Goal: Information Seeking & Learning: Understand process/instructions

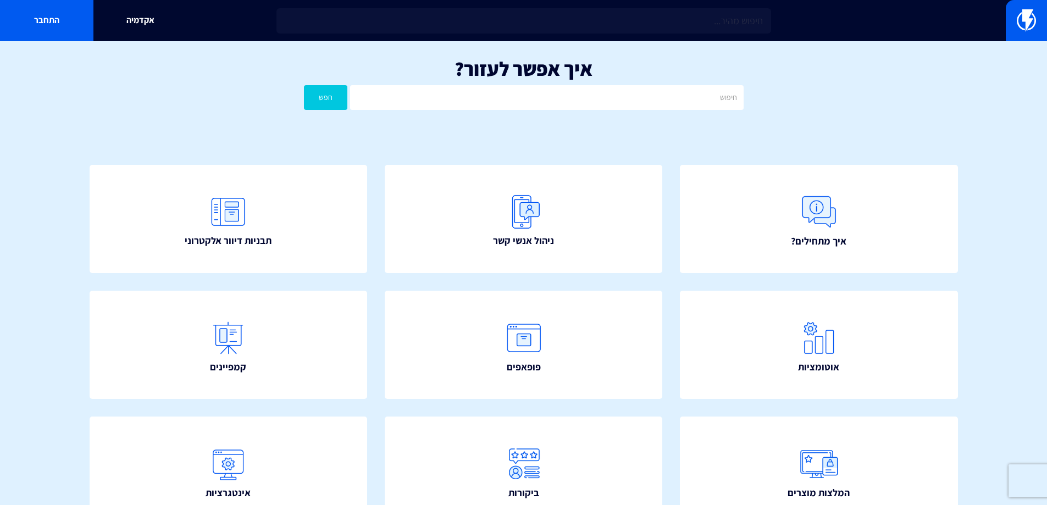
click at [486, 19] on input "text" at bounding box center [523, 20] width 495 height 25
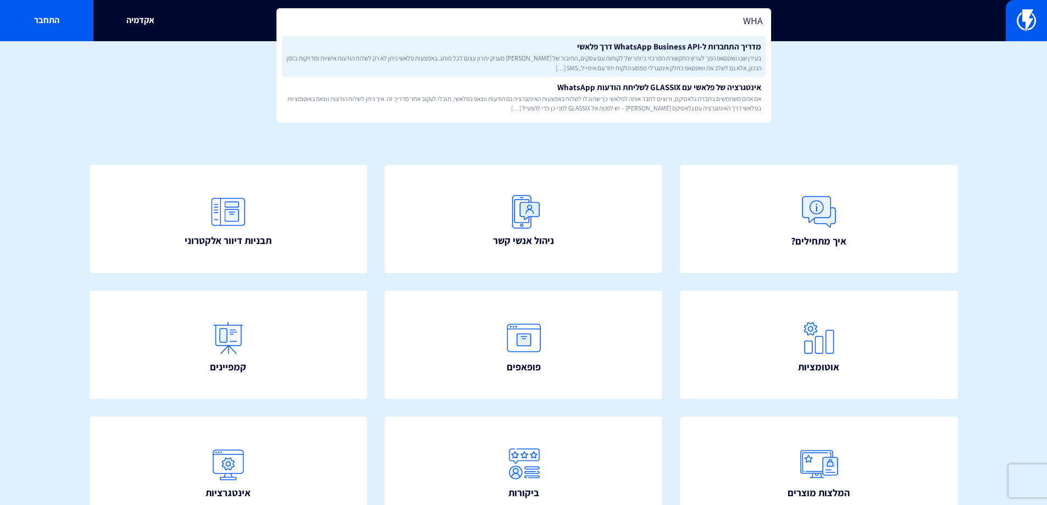
type input "WHA"
click at [601, 55] on span "בעידן שבו וואטסאפ הפך לערוץ התקשורת המרכזי ביותר של לקוחות עם עסקים, החיבור של …" at bounding box center [523, 62] width 475 height 19
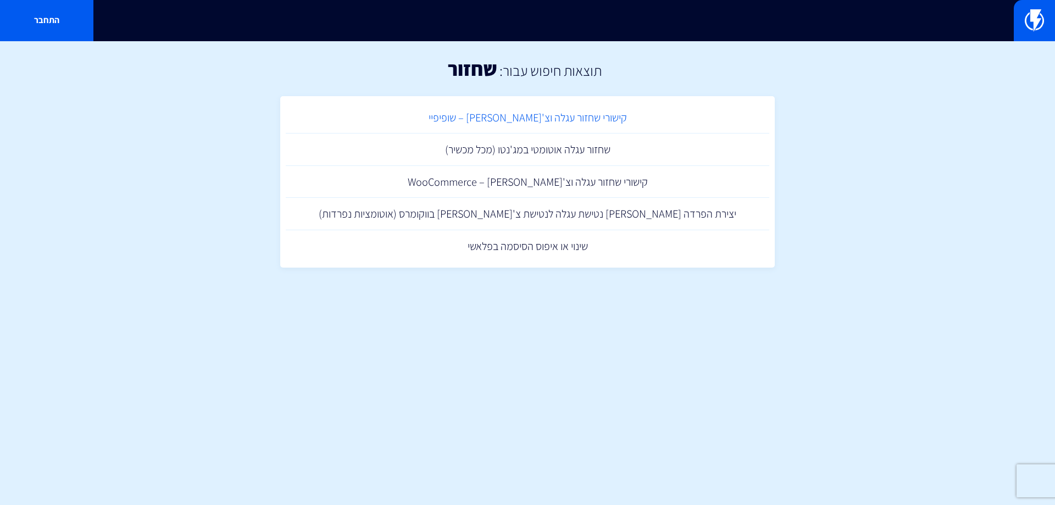
click at [547, 118] on link "קישורי שחזור עגלה וצ'[PERSON_NAME] – שופיפיי" at bounding box center [528, 118] width 484 height 32
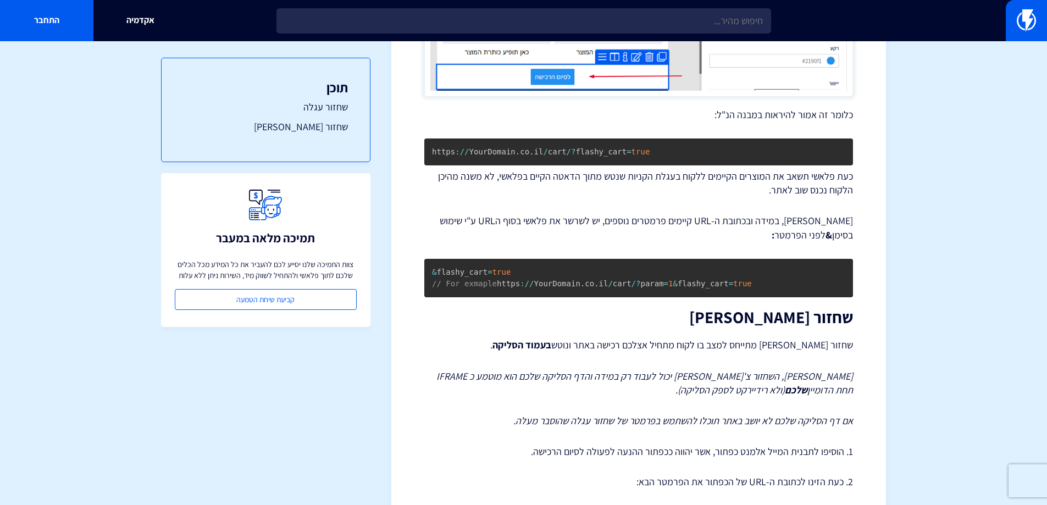
scroll to position [659, 0]
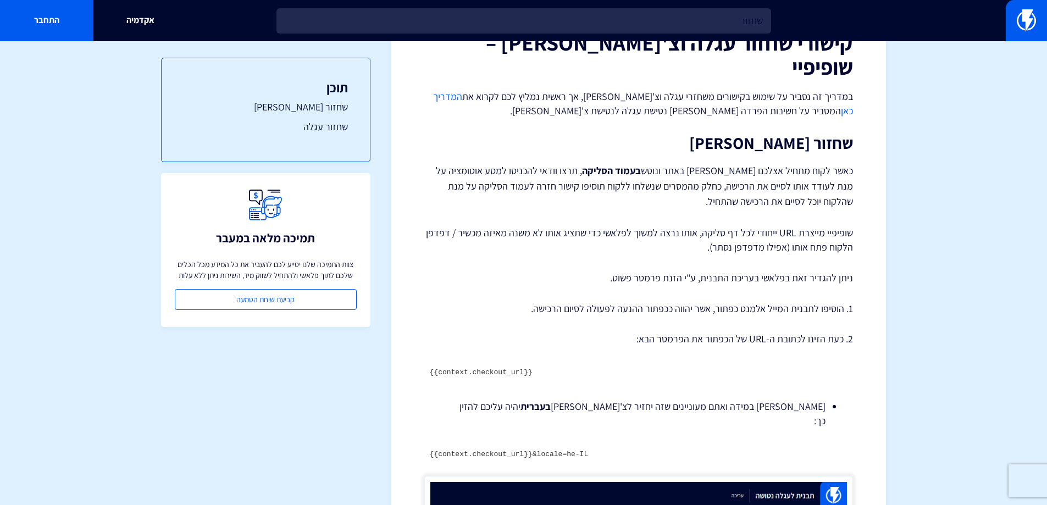
scroll to position [110, 0]
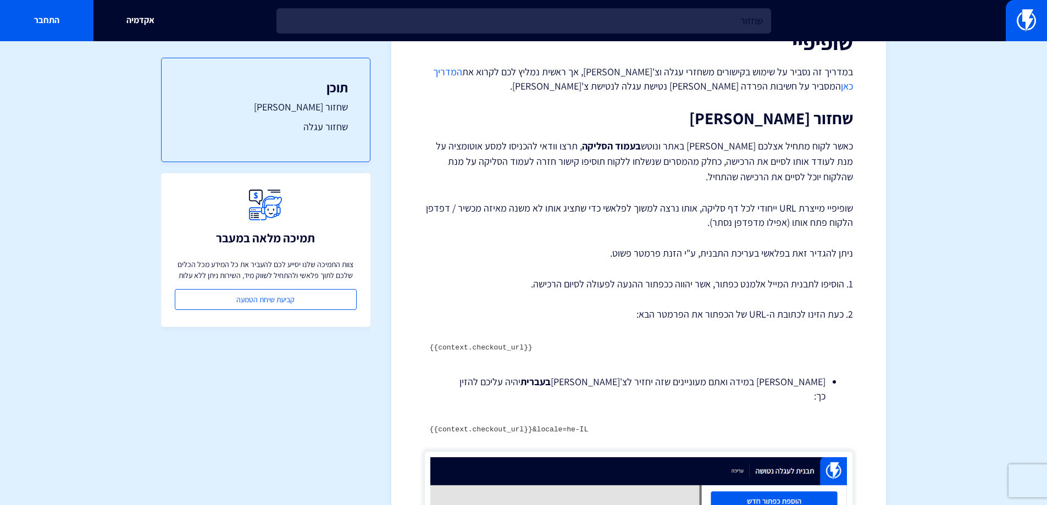
click at [476, 343] on code "{{context.checkout_url}}" at bounding box center [481, 347] width 103 height 8
copy div "{{context.checkout_url}}"
